Goal: Use online tool/utility: Utilize a website feature to perform a specific function

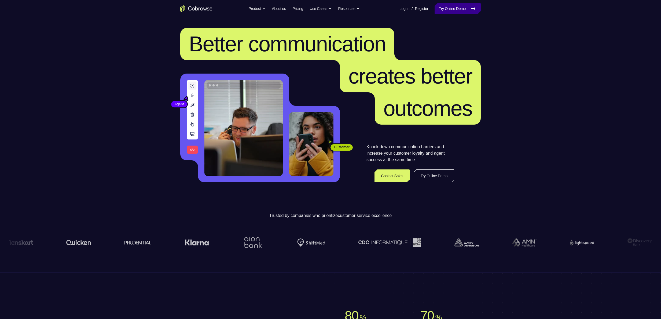
click at [437, 8] on link "Try Online Demo" at bounding box center [458, 8] width 46 height 11
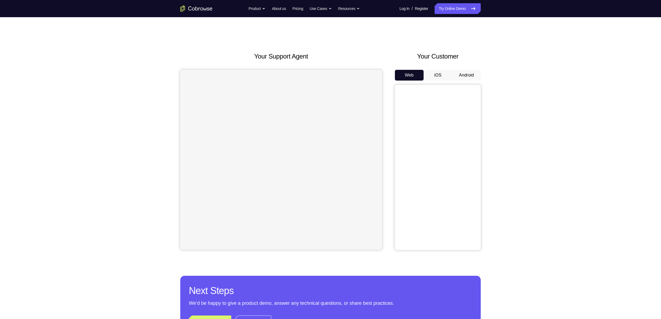
click at [435, 77] on button "iOS" at bounding box center [438, 75] width 29 height 11
click at [473, 75] on button "Android" at bounding box center [466, 75] width 29 height 11
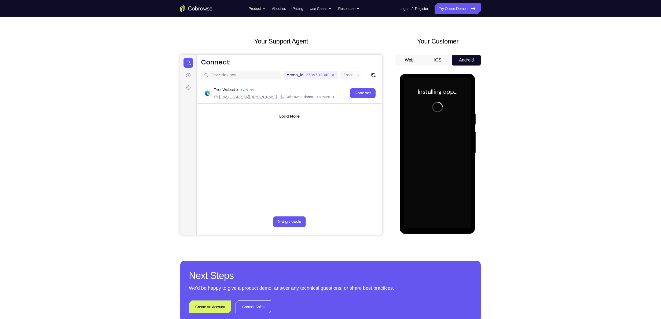
scroll to position [13, 0]
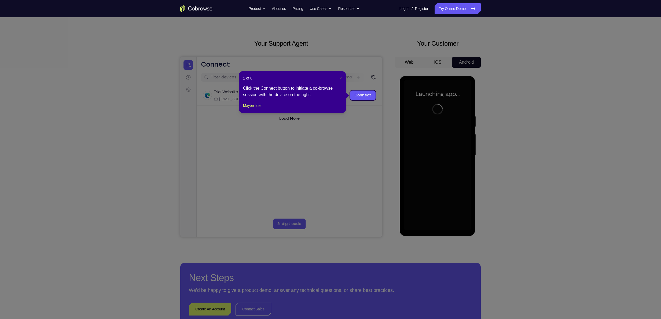
click at [341, 79] on span "×" at bounding box center [341, 78] width 2 height 4
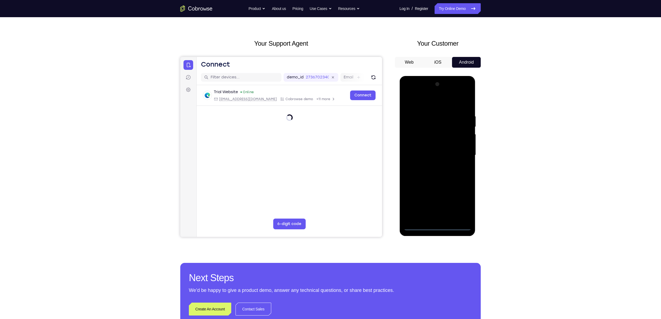
click at [437, 226] on div at bounding box center [437, 155] width 68 height 150
click at [461, 203] on div at bounding box center [437, 155] width 68 height 150
click at [439, 99] on div at bounding box center [437, 155] width 68 height 150
